Goal: Navigation & Orientation: Find specific page/section

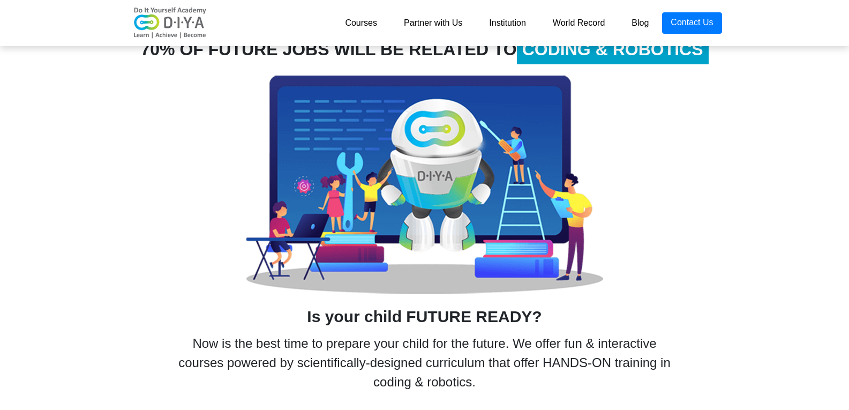
click at [521, 22] on link "Institution" at bounding box center [507, 22] width 63 height 21
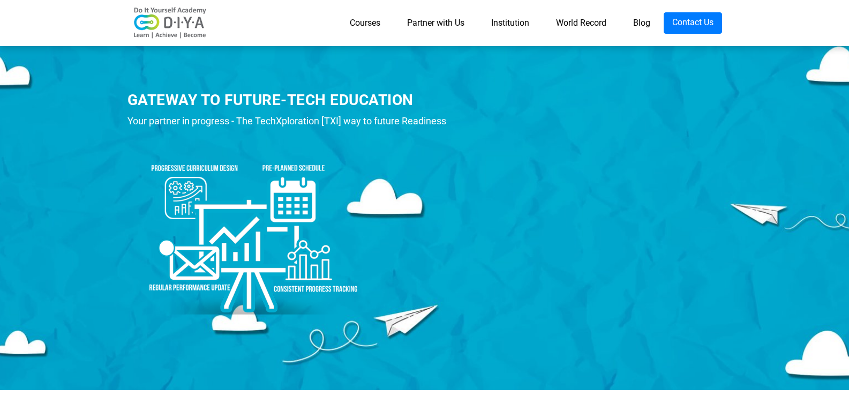
click at [425, 21] on link "Partner with Us" at bounding box center [436, 22] width 84 height 21
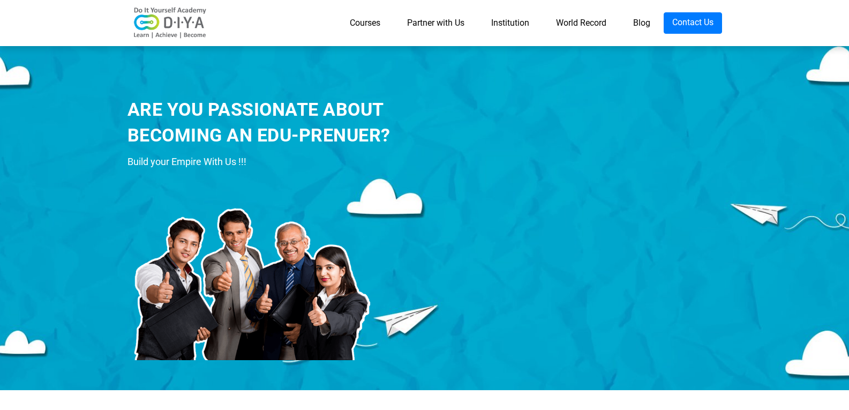
click at [381, 32] on link "Courses" at bounding box center [364, 22] width 57 height 21
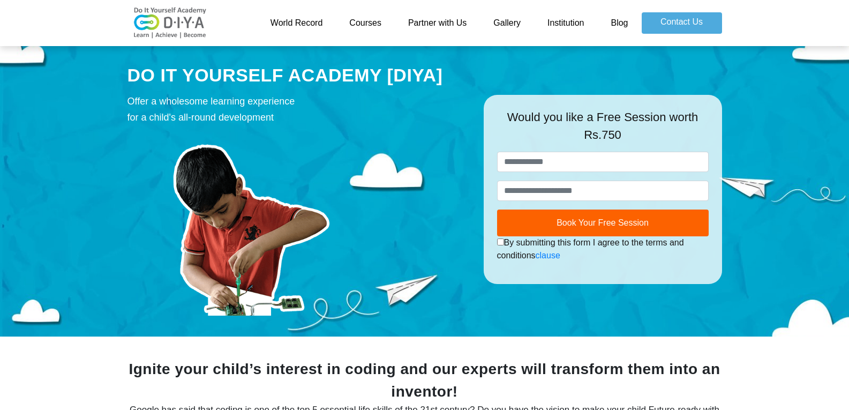
scroll to position [625, 0]
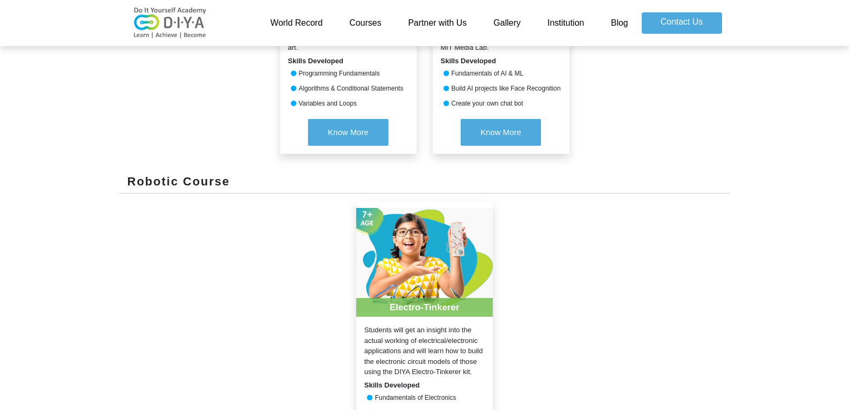
click at [378, 36] on div "World Record Courses Partner with Us Gallery Institution Blog Contact Us" at bounding box center [424, 23] width 611 height 38
click at [385, 25] on link "Courses" at bounding box center [365, 22] width 59 height 21
